Goal: Information Seeking & Learning: Find specific fact

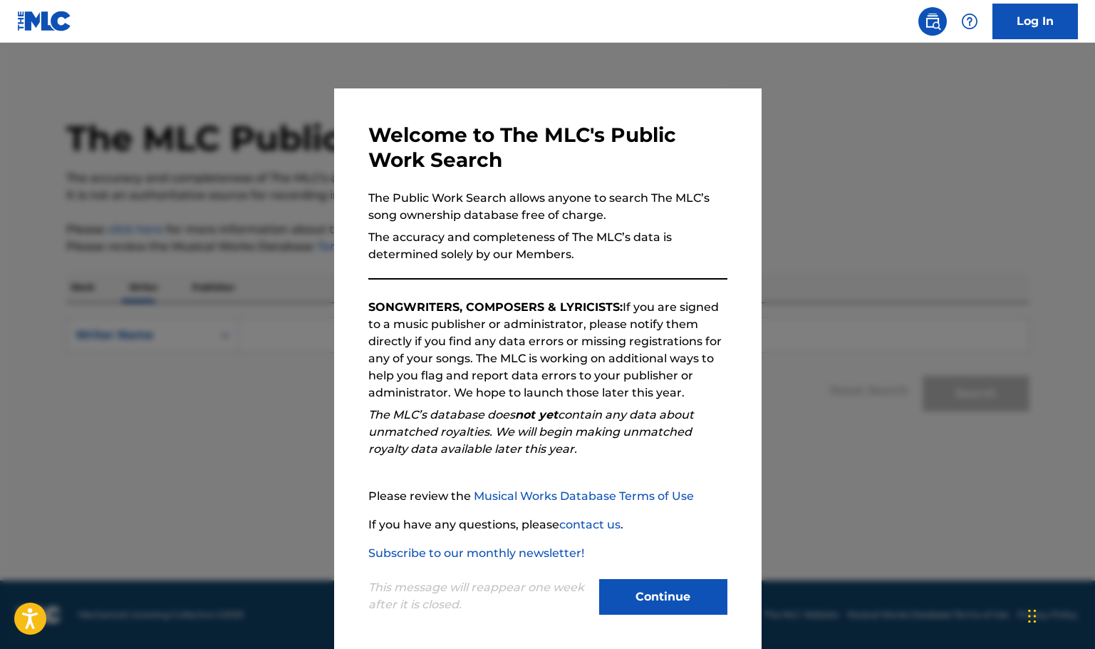
scroll to position [4, 0]
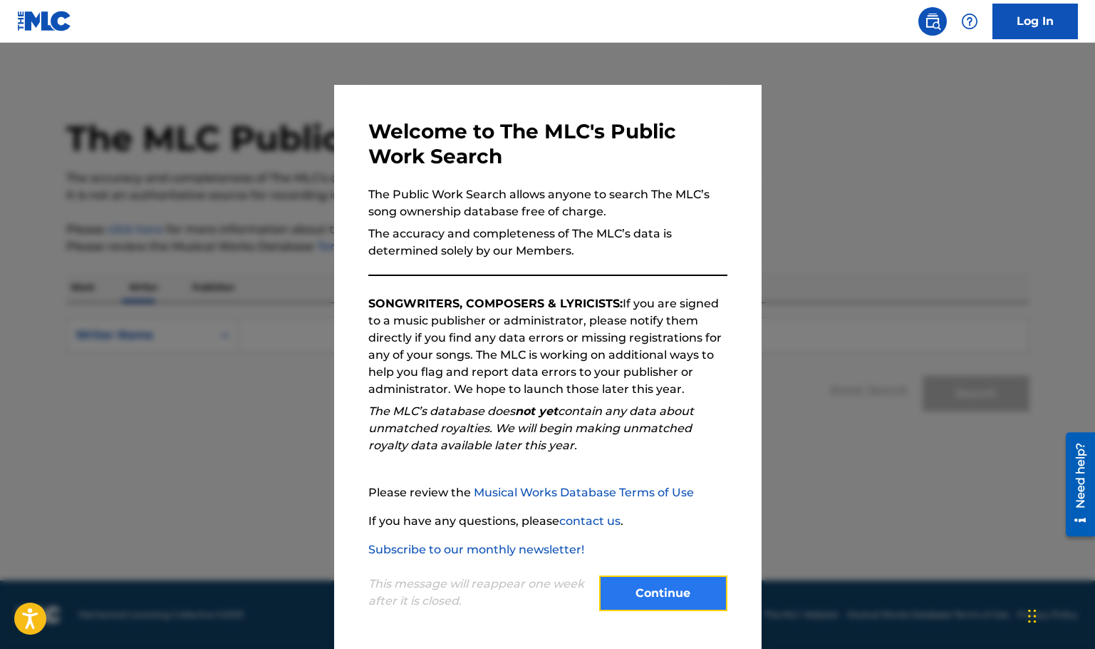
click at [641, 591] on button "Continue" at bounding box center [663, 593] width 128 height 36
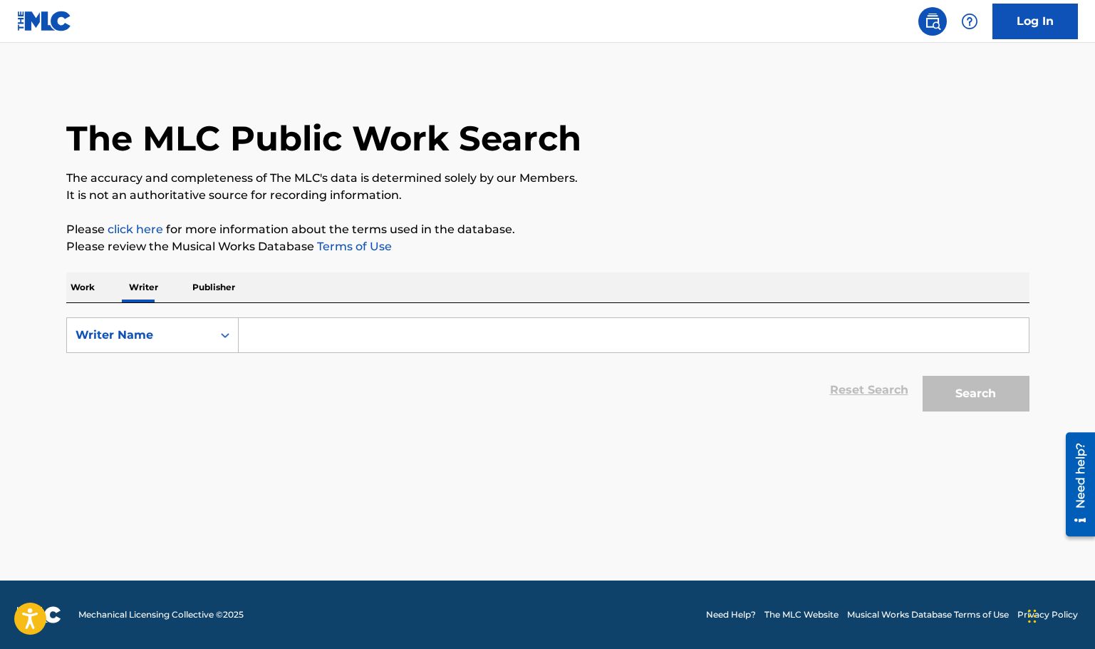
click at [272, 344] on input "Search Form" at bounding box center [634, 335] width 790 height 34
paste input "[PERSON_NAME]"
type input "[PERSON_NAME]"
click at [944, 397] on button "Search" at bounding box center [976, 394] width 107 height 36
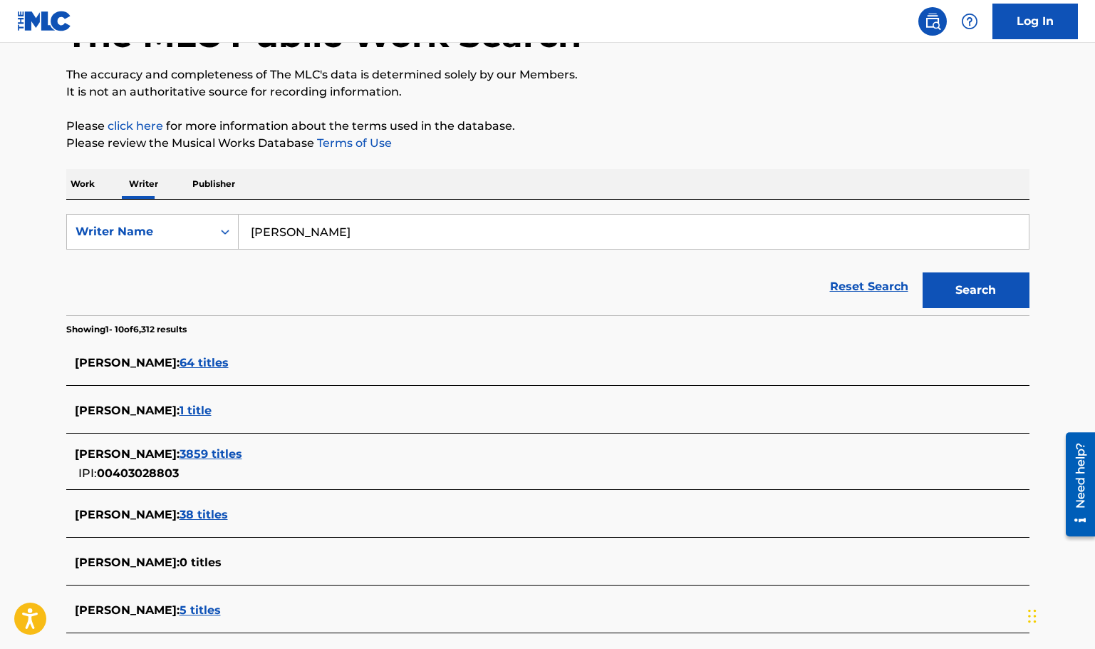
scroll to position [180, 0]
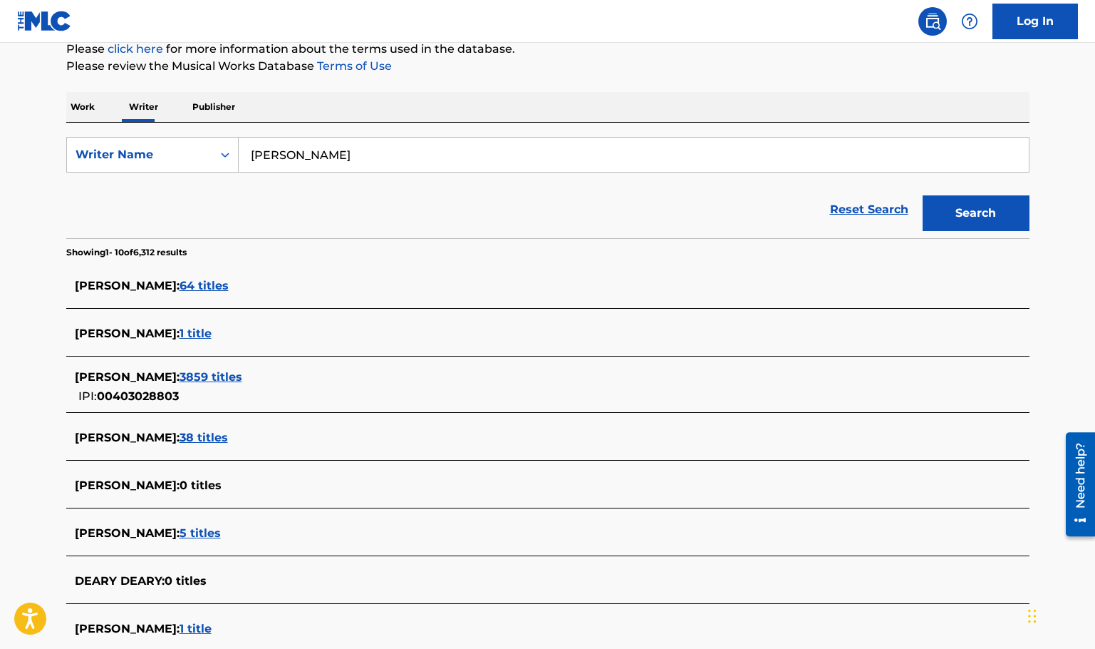
click at [215, 301] on div "[PERSON_NAME] : 64 titles" at bounding box center [548, 286] width 964 height 33
click at [214, 285] on span "64 titles" at bounding box center [204, 286] width 49 height 14
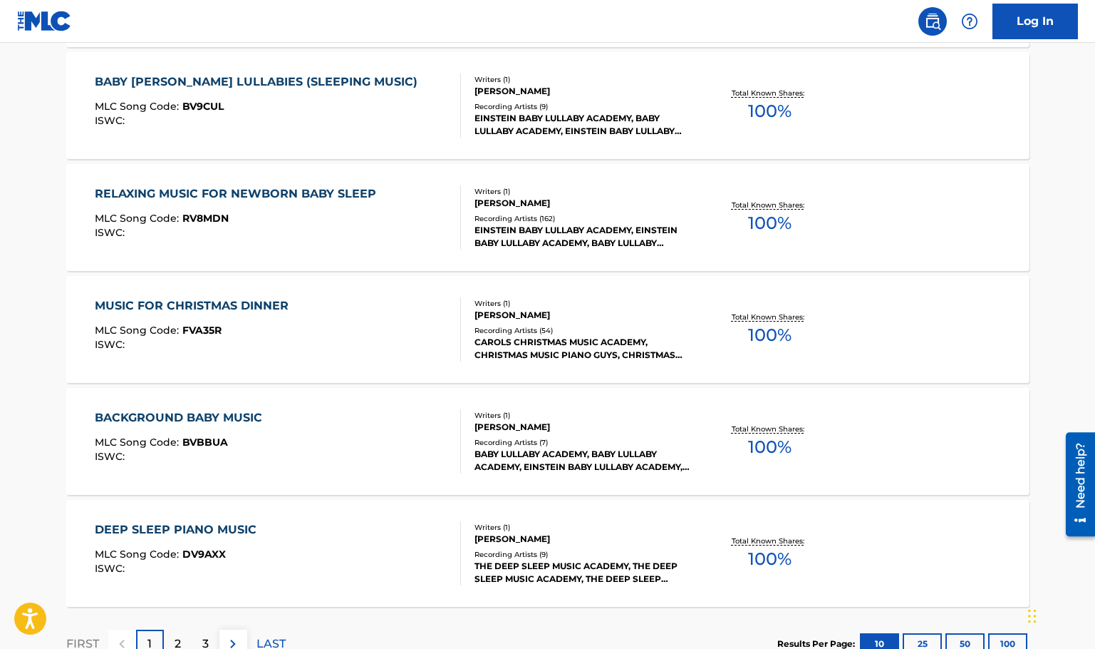
scroll to position [1096, 0]
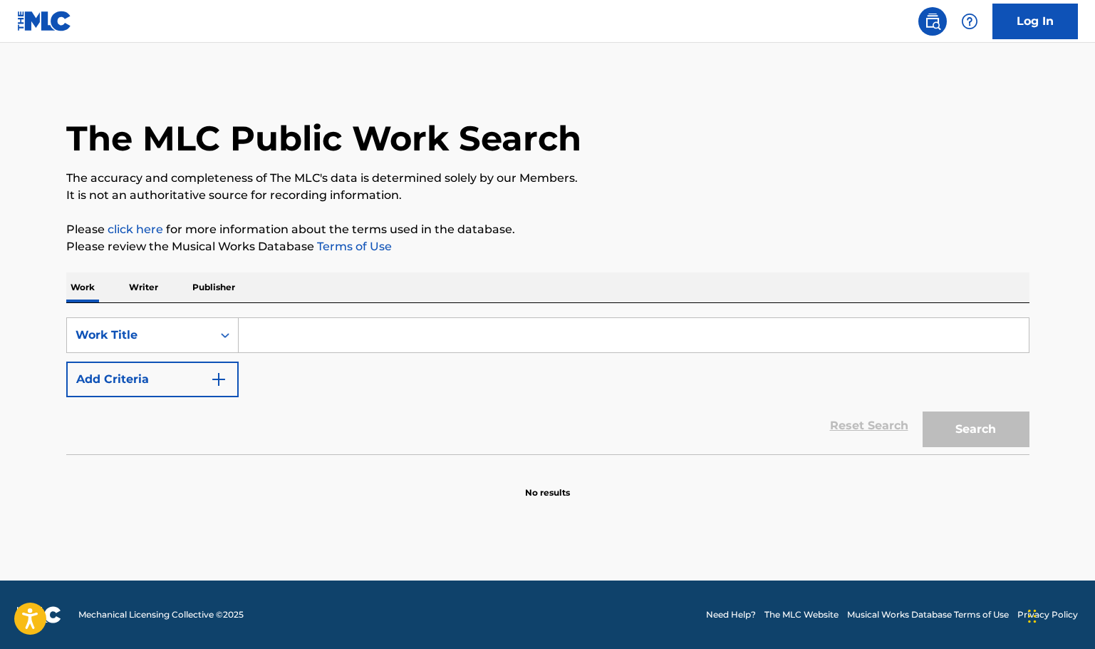
click at [280, 330] on input "Search Form" at bounding box center [634, 335] width 790 height 34
paste input "Ain’t That Some"
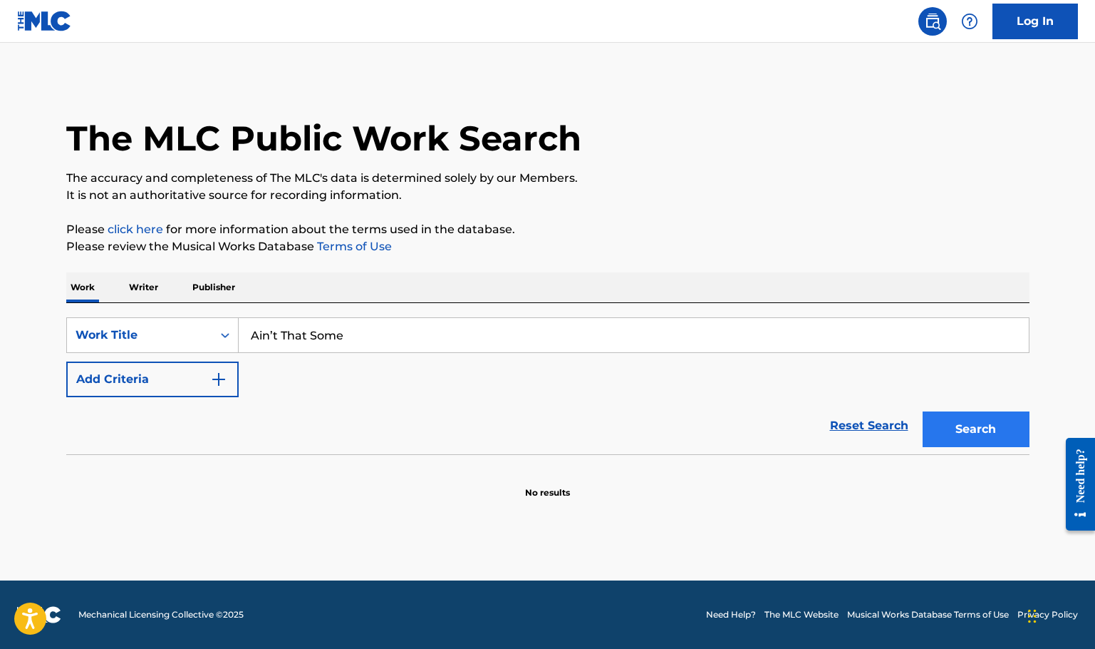
type input "Ain’t That Some"
click at [942, 422] on button "Search" at bounding box center [976, 429] width 107 height 36
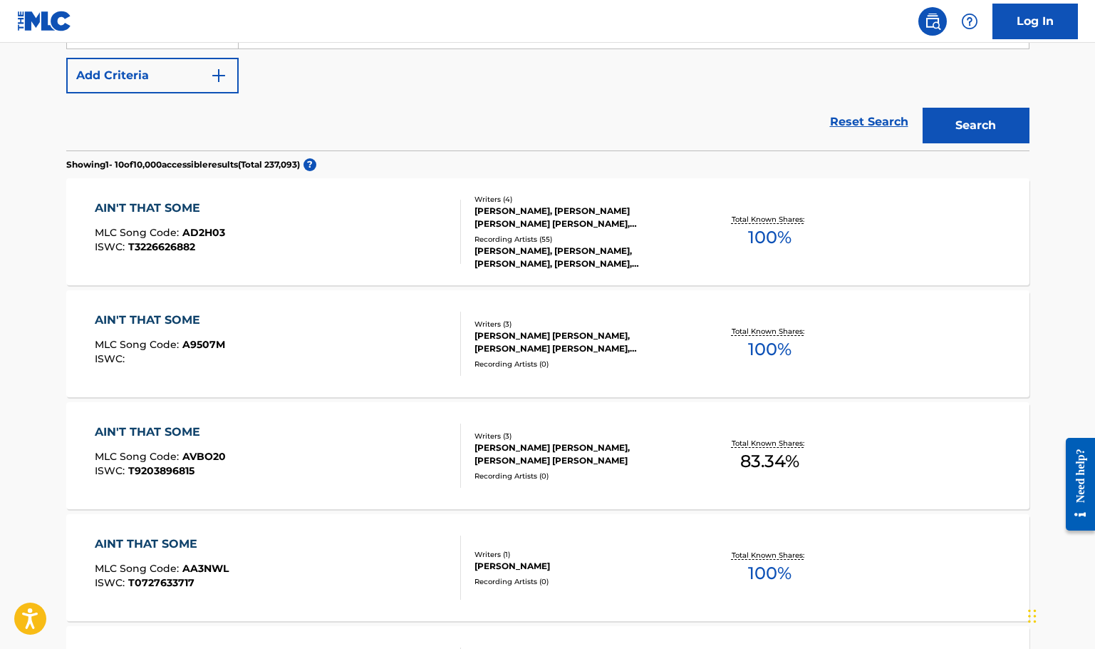
scroll to position [310, 0]
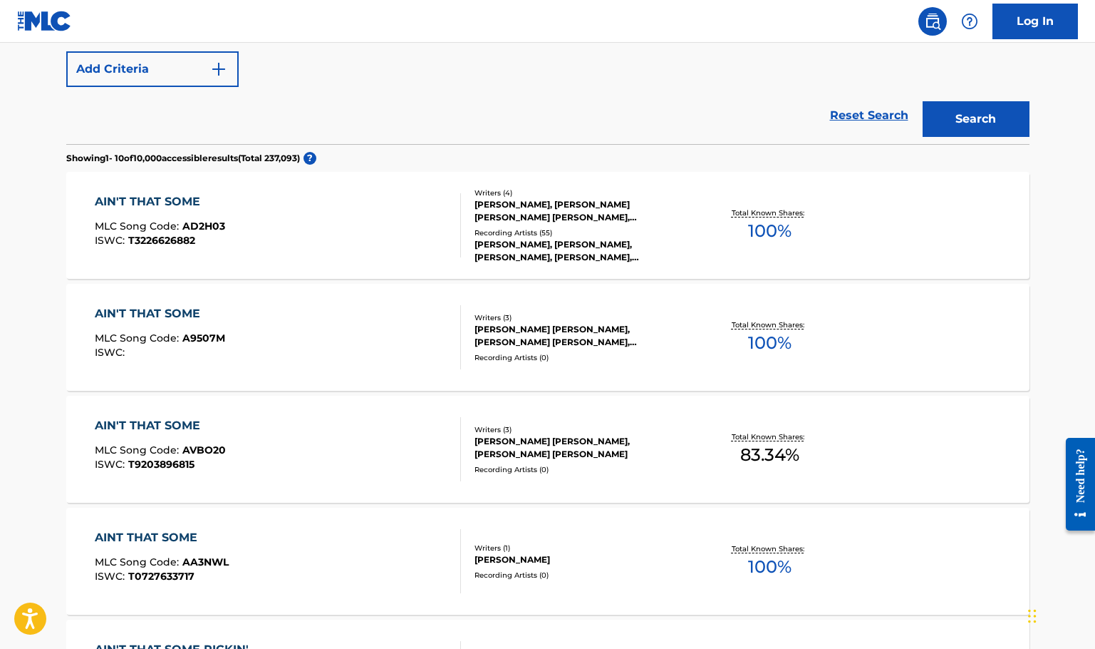
click at [448, 236] on div "AIN'T THAT SOME MLC Song Code : AD2H03 ISWC : T3226626882" at bounding box center [278, 225] width 366 height 64
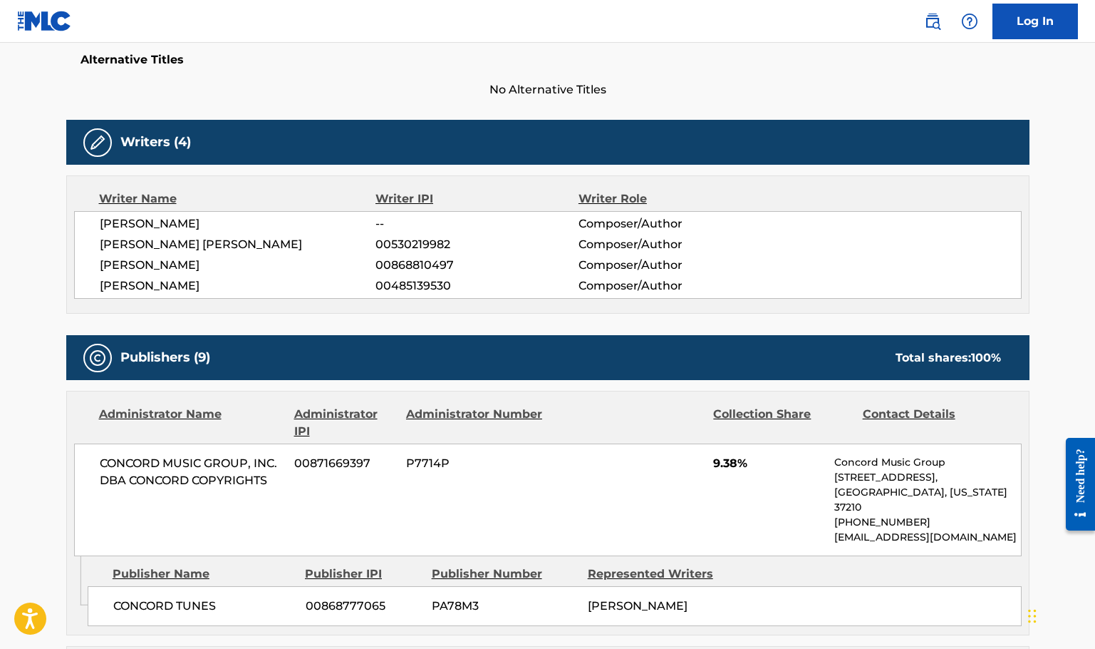
scroll to position [386, 0]
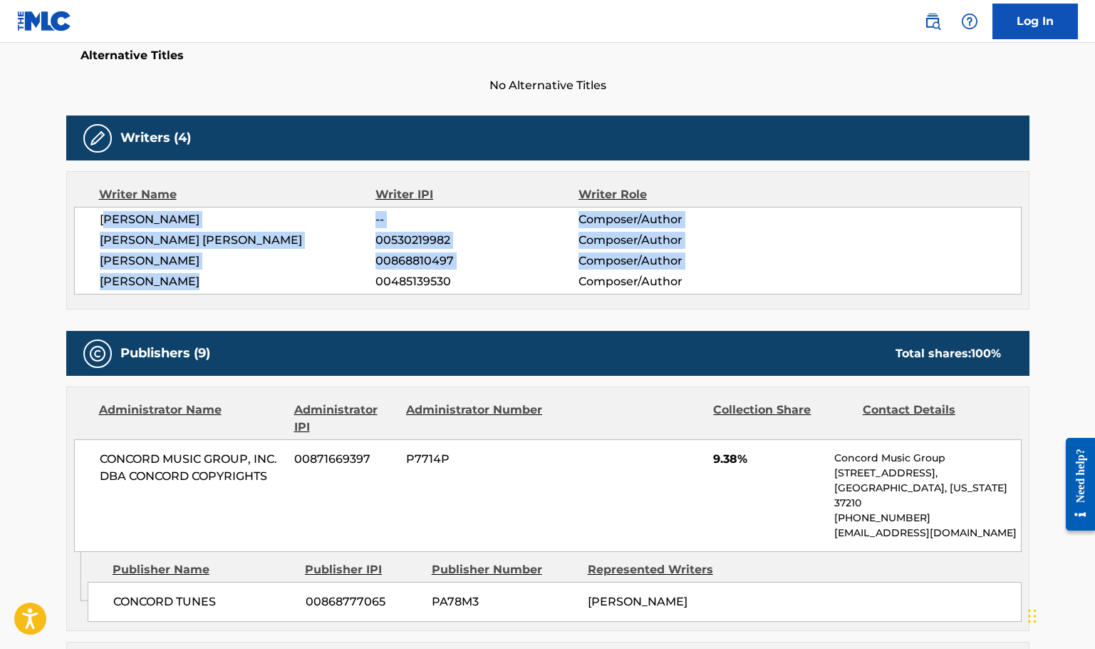
drag, startPoint x: 105, startPoint y: 220, endPoint x: 244, endPoint y: 279, distance: 151.7
click at [242, 283] on div "BLAKE PENDERGRASS -- Composer/Author RICHARD CHASE MCGILL 00530219982 Composer/…" at bounding box center [548, 251] width 948 height 88
click at [244, 279] on span "JOSHUA MILLER" at bounding box center [238, 281] width 277 height 17
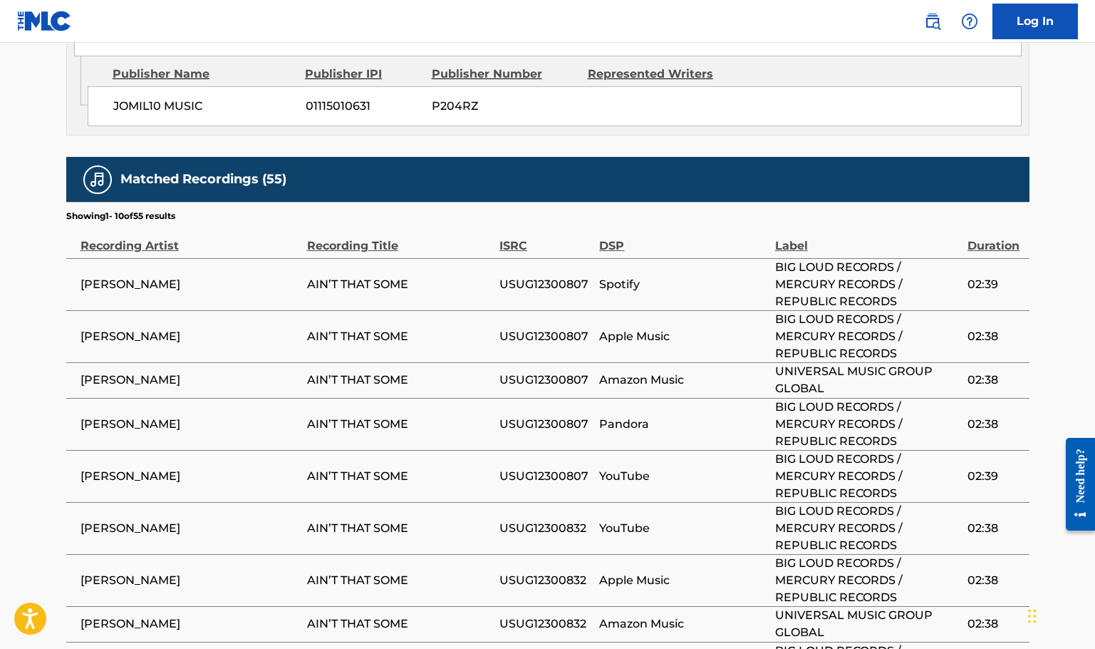
scroll to position [2764, 0]
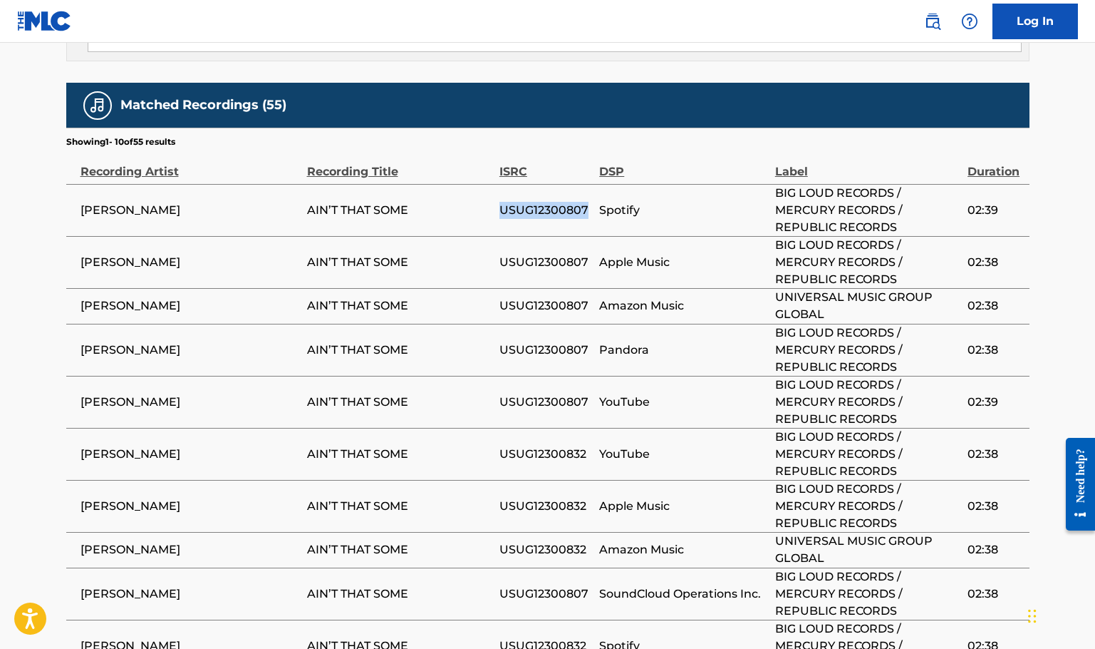
drag, startPoint x: 508, startPoint y: 106, endPoint x: 580, endPoint y: 126, distance: 74.7
click at [580, 184] on tr "MORGAN WALLEN AIN’T THAT SOME USUG12300807 Spotify BIG LOUD RECORDS / MERCURY R…" at bounding box center [548, 210] width 964 height 52
drag, startPoint x: 499, startPoint y: 354, endPoint x: 585, endPoint y: 353, distance: 86.2
click at [585, 428] on tr "MORGAN WALLEN AIN’T THAT SOME USUG12300832 YouTube BIG LOUD RECORDS / MERCURY R…" at bounding box center [548, 454] width 964 height 52
drag, startPoint x: 602, startPoint y: 351, endPoint x: 653, endPoint y: 351, distance: 50.6
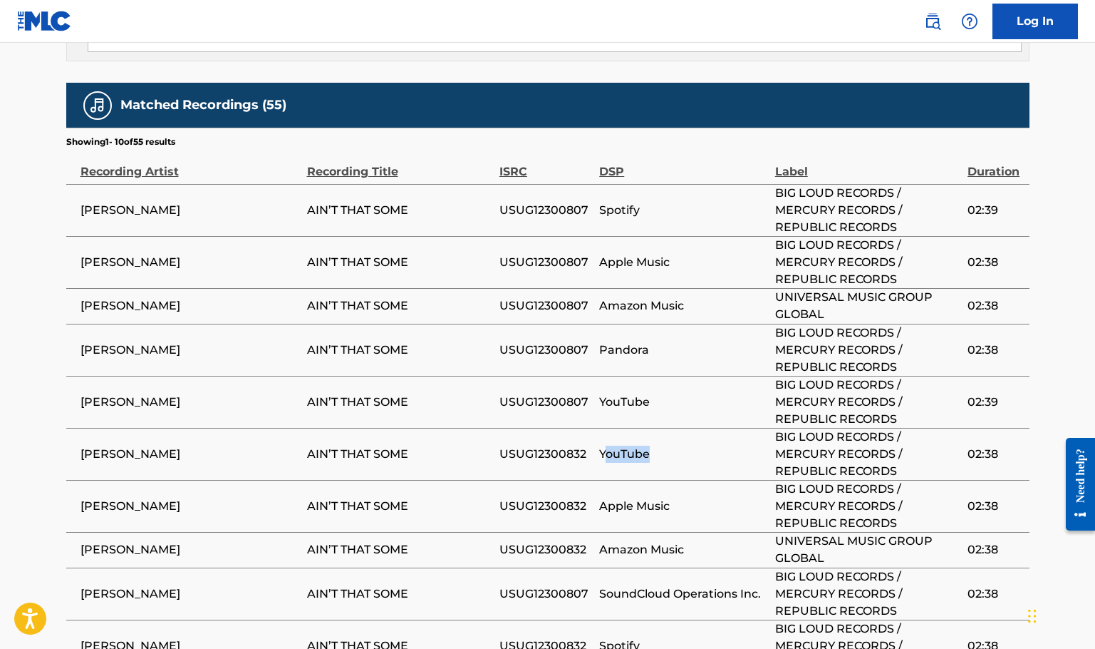
click at [652, 445] on span "YouTube" at bounding box center [683, 453] width 168 height 17
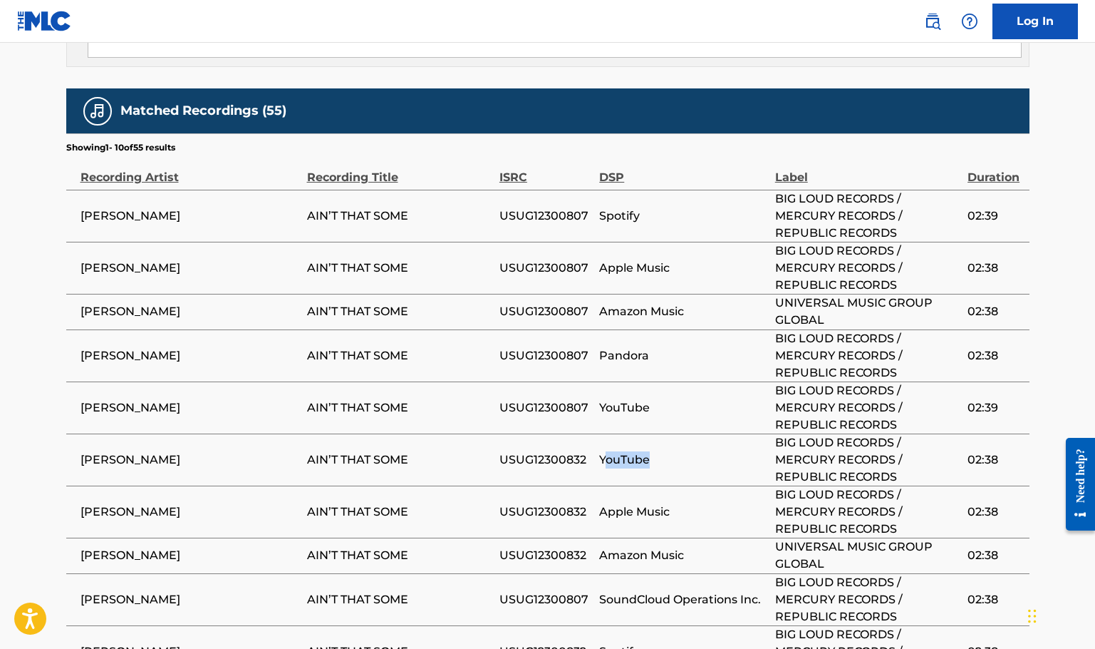
scroll to position [2759, 0]
